Goal: Information Seeking & Learning: Compare options

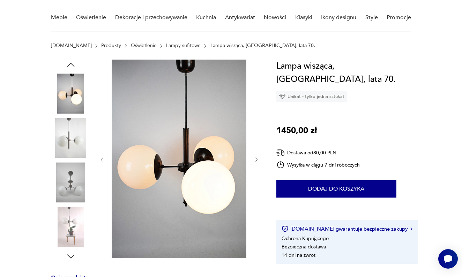
click at [70, 146] on img at bounding box center [71, 138] width 40 height 40
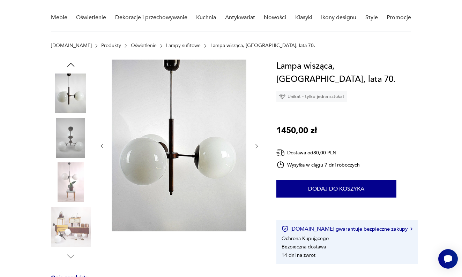
click at [69, 178] on img at bounding box center [71, 183] width 40 height 40
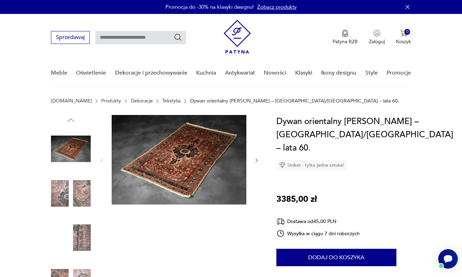
click at [256, 160] on icon "button" at bounding box center [257, 161] width 6 height 6
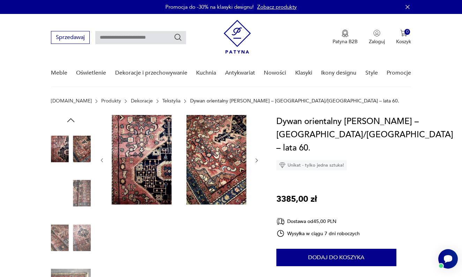
click at [256, 161] on icon "button" at bounding box center [257, 161] width 6 height 6
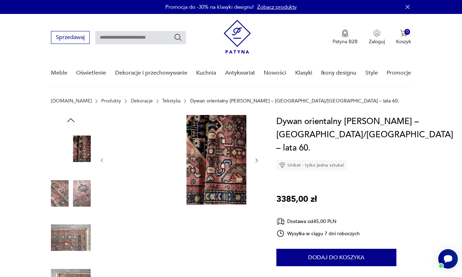
click at [256, 161] on icon "button" at bounding box center [257, 161] width 6 height 6
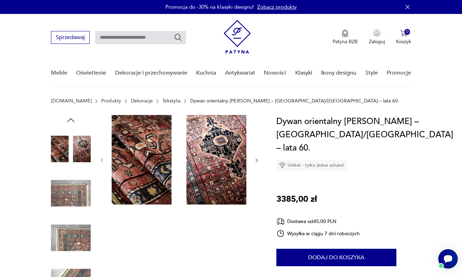
click at [256, 161] on icon "button" at bounding box center [257, 161] width 6 height 6
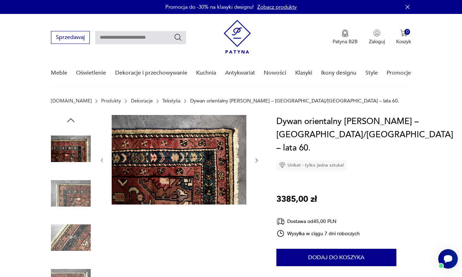
click at [256, 161] on icon "button" at bounding box center [257, 161] width 6 height 6
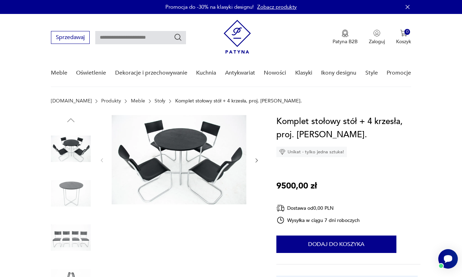
click at [77, 189] on img at bounding box center [71, 194] width 40 height 40
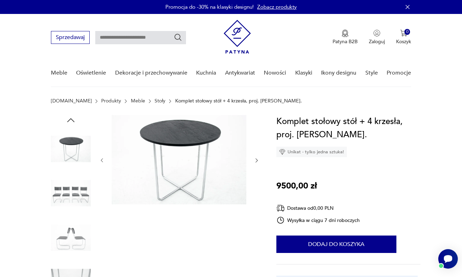
click at [74, 196] on img at bounding box center [71, 194] width 40 height 40
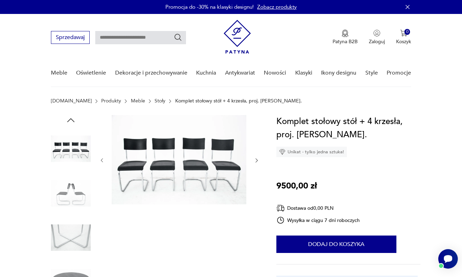
click at [73, 200] on img at bounding box center [71, 194] width 40 height 40
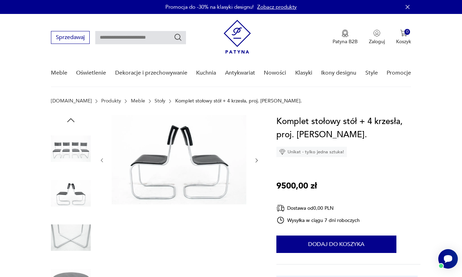
click at [67, 233] on img at bounding box center [71, 238] width 40 height 40
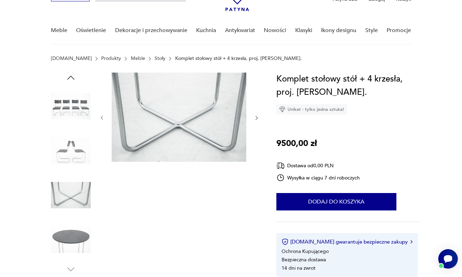
scroll to position [47, 0]
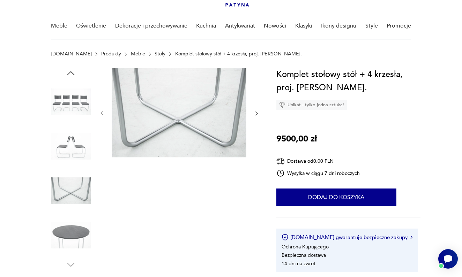
click at [70, 234] on img at bounding box center [71, 236] width 40 height 40
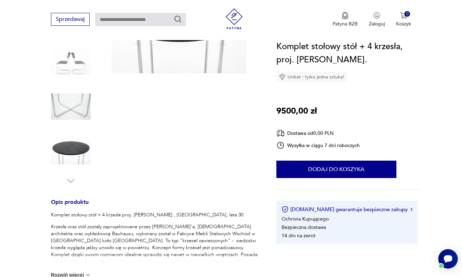
scroll to position [135, 0]
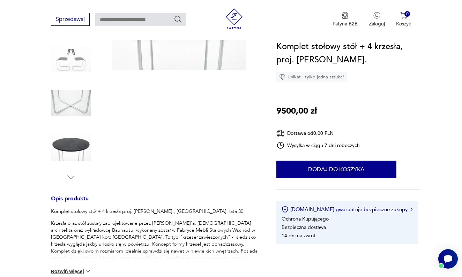
click at [71, 179] on icon "button" at bounding box center [70, 178] width 7 height 4
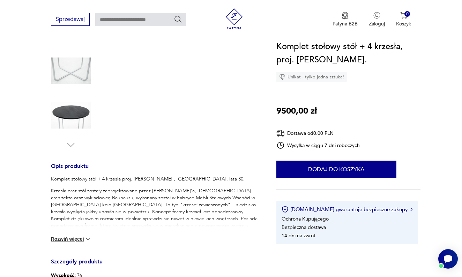
scroll to position [172, 0]
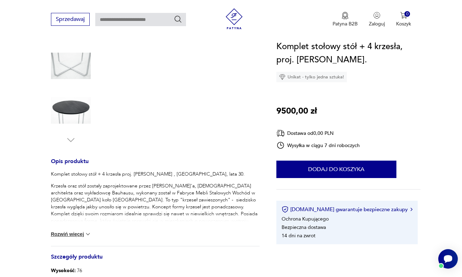
click at [87, 233] on img at bounding box center [87, 234] width 7 height 7
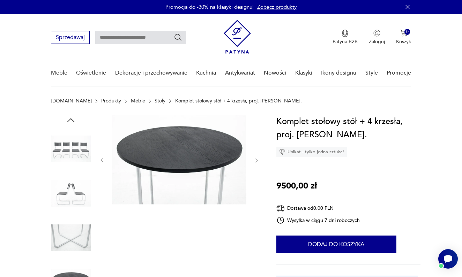
scroll to position [0, 0]
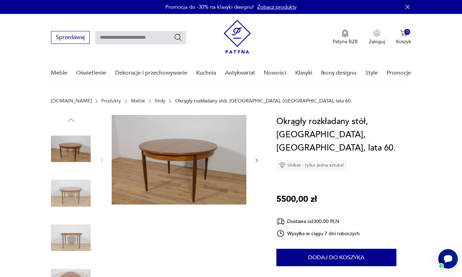
click at [256, 159] on icon "button" at bounding box center [257, 161] width 6 height 6
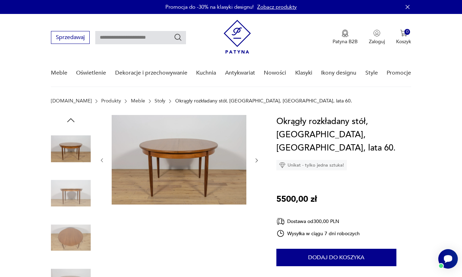
click at [256, 159] on icon "button" at bounding box center [257, 161] width 6 height 6
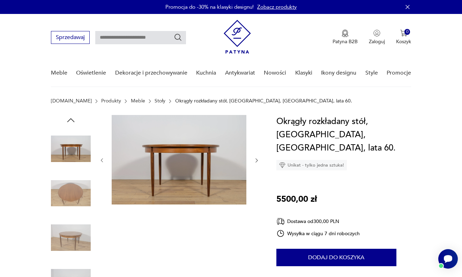
click at [256, 159] on icon "button" at bounding box center [257, 161] width 6 height 6
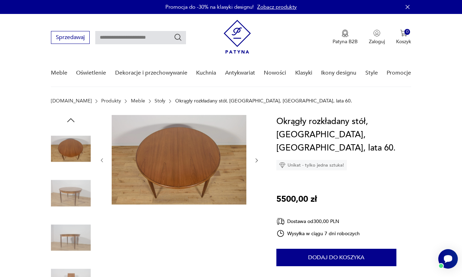
click at [70, 123] on icon "button" at bounding box center [71, 120] width 10 height 10
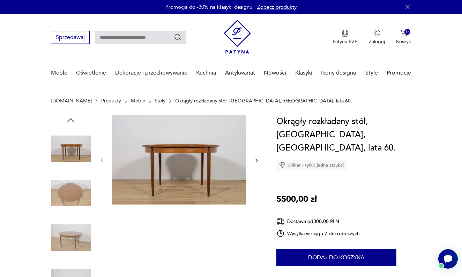
click at [70, 123] on icon "button" at bounding box center [71, 120] width 10 height 10
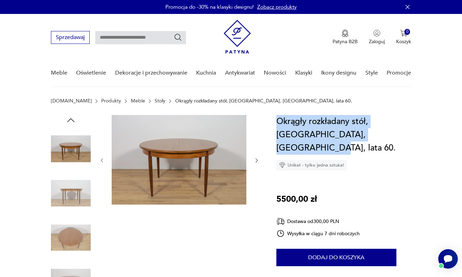
drag, startPoint x: 277, startPoint y: 123, endPoint x: 386, endPoint y: 138, distance: 109.9
click at [386, 138] on h1 "Okrągły rozkładany stół, G-Plan, Wielka Brytania, lata 60." at bounding box center [348, 135] width 144 height 40
copy h1 "Okrągły rozkładany stół, G-Plan, Wielka Brytania, lata 60."
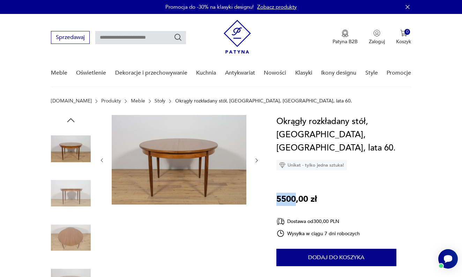
drag, startPoint x: 277, startPoint y: 186, endPoint x: 296, endPoint y: 189, distance: 18.8
click at [296, 193] on p "5500,00 zł" at bounding box center [296, 199] width 40 height 13
copy p "5500"
click at [429, 70] on nav "Sprzedawaj Patyna B2B Zaloguj 0 Koszyk Twój koszyk ( 0 ) Brak produktów w koszy…" at bounding box center [231, 50] width 462 height 73
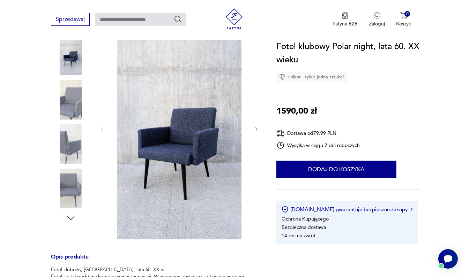
scroll to position [99, 0]
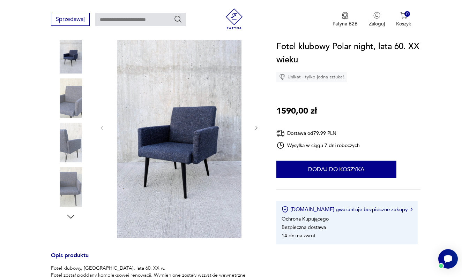
click at [77, 100] on img at bounding box center [71, 99] width 40 height 40
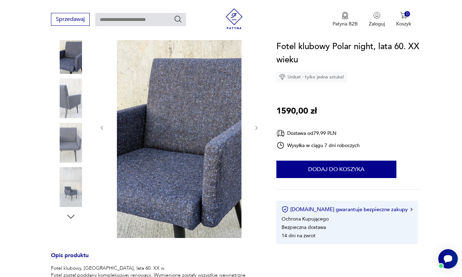
click at [72, 136] on img at bounding box center [71, 143] width 40 height 40
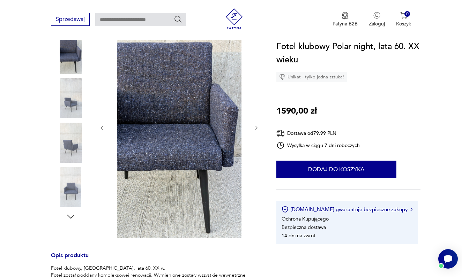
click at [72, 151] on img at bounding box center [71, 143] width 40 height 40
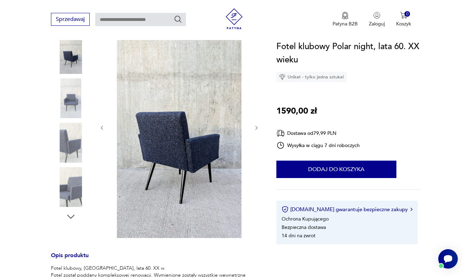
click at [74, 180] on img at bounding box center [71, 187] width 40 height 40
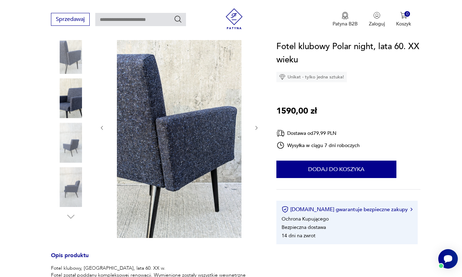
click at [73, 195] on img at bounding box center [71, 187] width 40 height 40
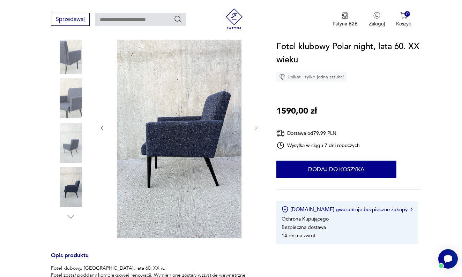
click at [70, 216] on icon "button" at bounding box center [71, 217] width 10 height 10
click at [70, 217] on icon "button" at bounding box center [71, 217] width 10 height 10
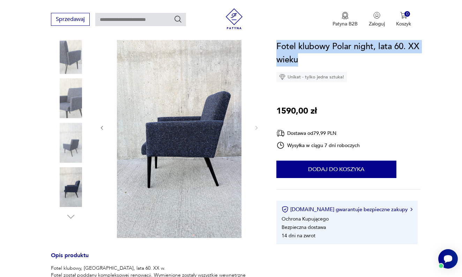
drag, startPoint x: 277, startPoint y: 47, endPoint x: 302, endPoint y: 60, distance: 28.6
click at [302, 60] on h1 "Fotel klubowy Polar night, lata 60. XX wieku" at bounding box center [348, 53] width 144 height 27
copy h1 "Fotel klubowy Polar night, lata 60. XX wieku"
click at [100, 129] on icon "button" at bounding box center [102, 128] width 6 height 6
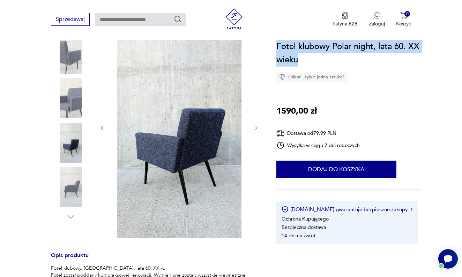
click at [100, 129] on icon "button" at bounding box center [102, 128] width 6 height 6
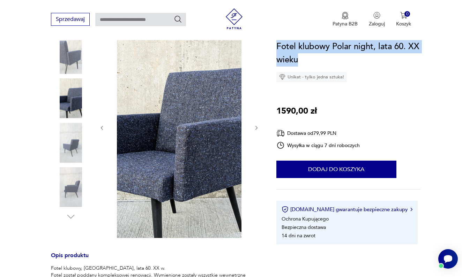
click at [100, 129] on icon "button" at bounding box center [102, 128] width 6 height 6
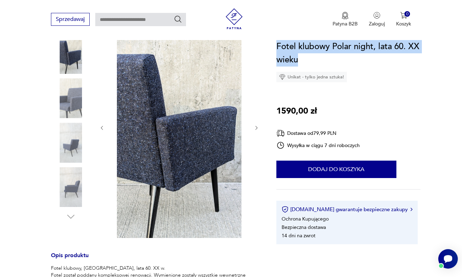
click at [100, 129] on icon "button" at bounding box center [102, 128] width 6 height 6
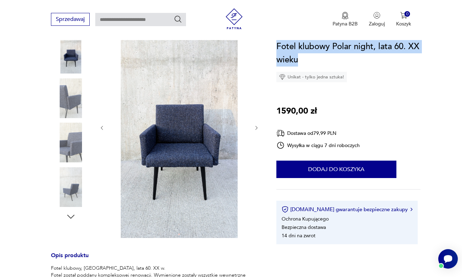
click at [102, 129] on icon "button" at bounding box center [102, 128] width 6 height 6
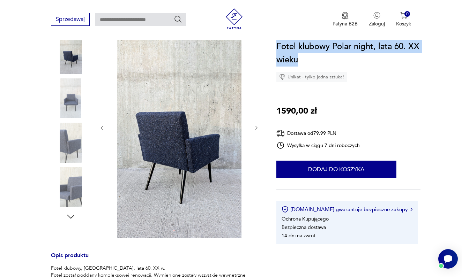
click at [103, 128] on icon "button" at bounding box center [102, 128] width 6 height 6
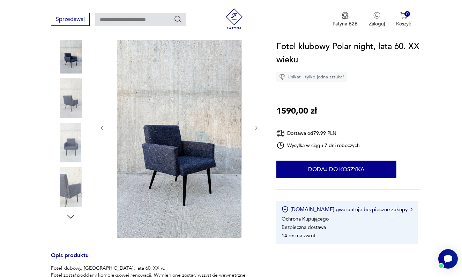
click at [259, 35] on div "Sprzedawaj Patyna B2B Zaloguj 0 Koszyk Twój koszyk ( 0 ) Brak produktów w koszy…" at bounding box center [231, 20] width 462 height 40
drag, startPoint x: 277, startPoint y: 109, endPoint x: 294, endPoint y: 109, distance: 17.1
click at [294, 109] on p "1590,00 zł" at bounding box center [296, 111] width 40 height 13
copy p "1590"
click at [269, 27] on div "Patyna B2B Zaloguj 0 Koszyk Twój koszyk ( 0 ) Brak produktów w koszyku IDŹ DO K…" at bounding box center [317, 19] width 187 height 22
